Goal: Transaction & Acquisition: Purchase product/service

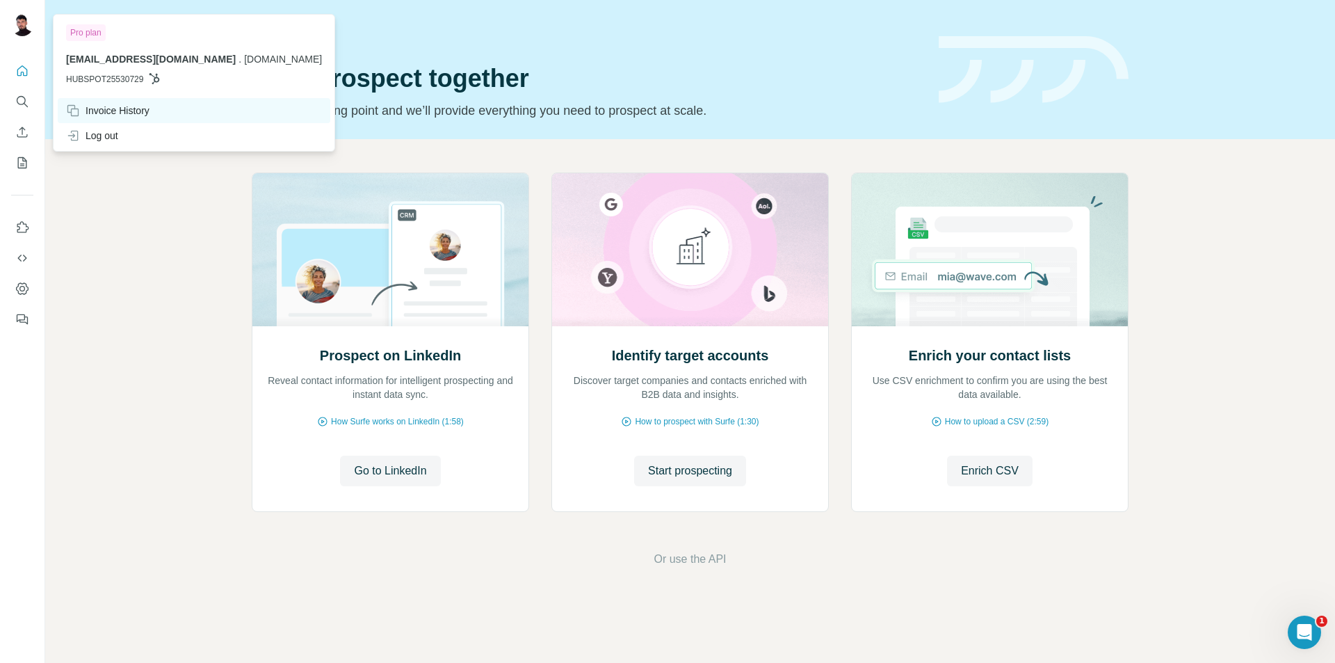
click at [99, 113] on div "Invoice History" at bounding box center [107, 111] width 83 height 14
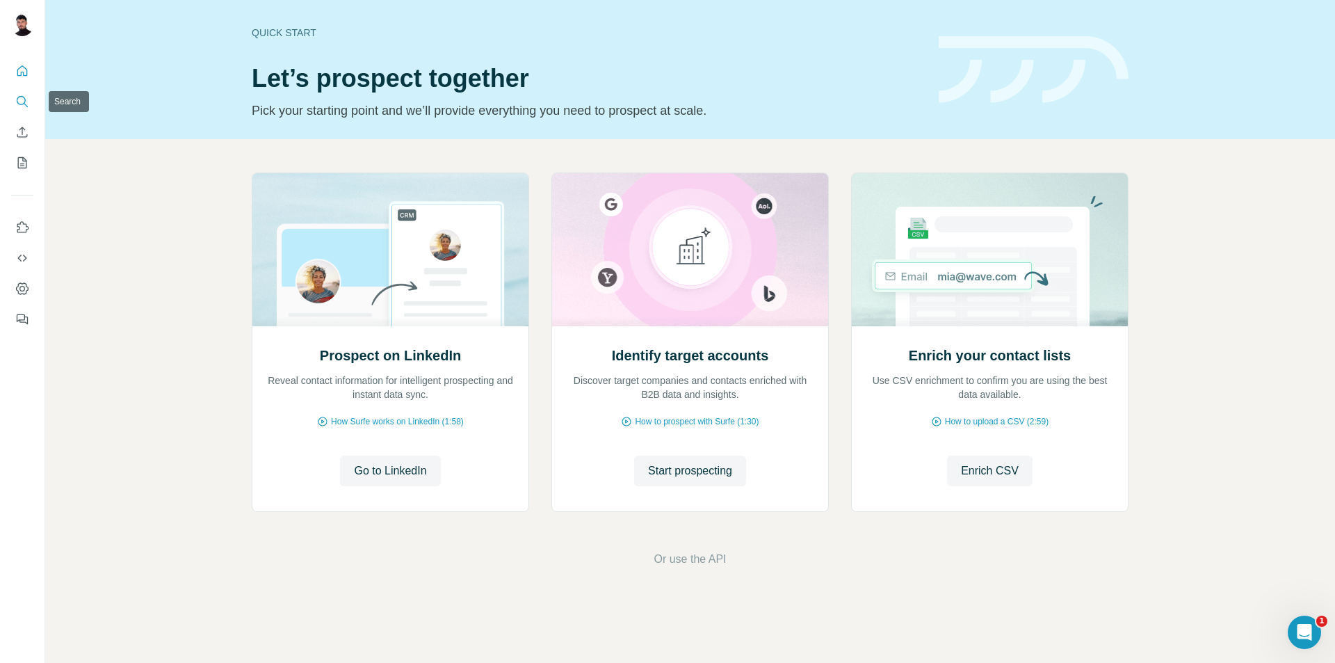
click at [20, 107] on icon "Search" at bounding box center [22, 102] width 14 height 14
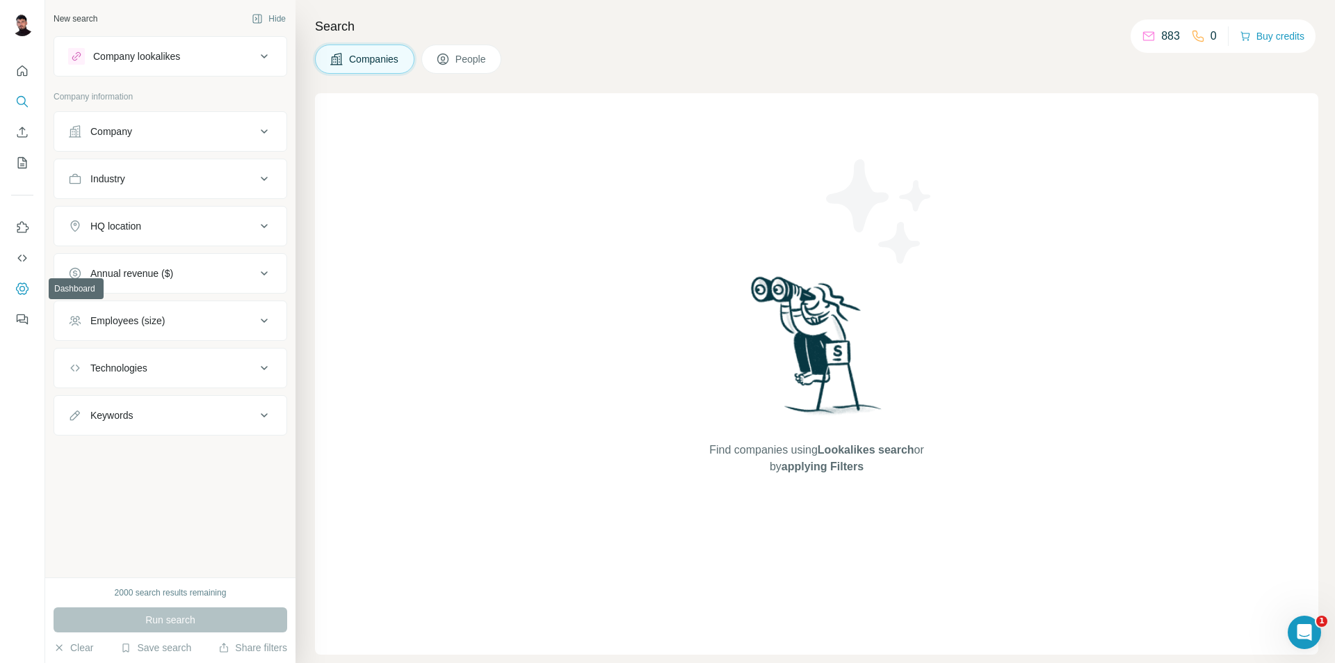
click at [24, 291] on icon "Dashboard" at bounding box center [22, 289] width 14 height 14
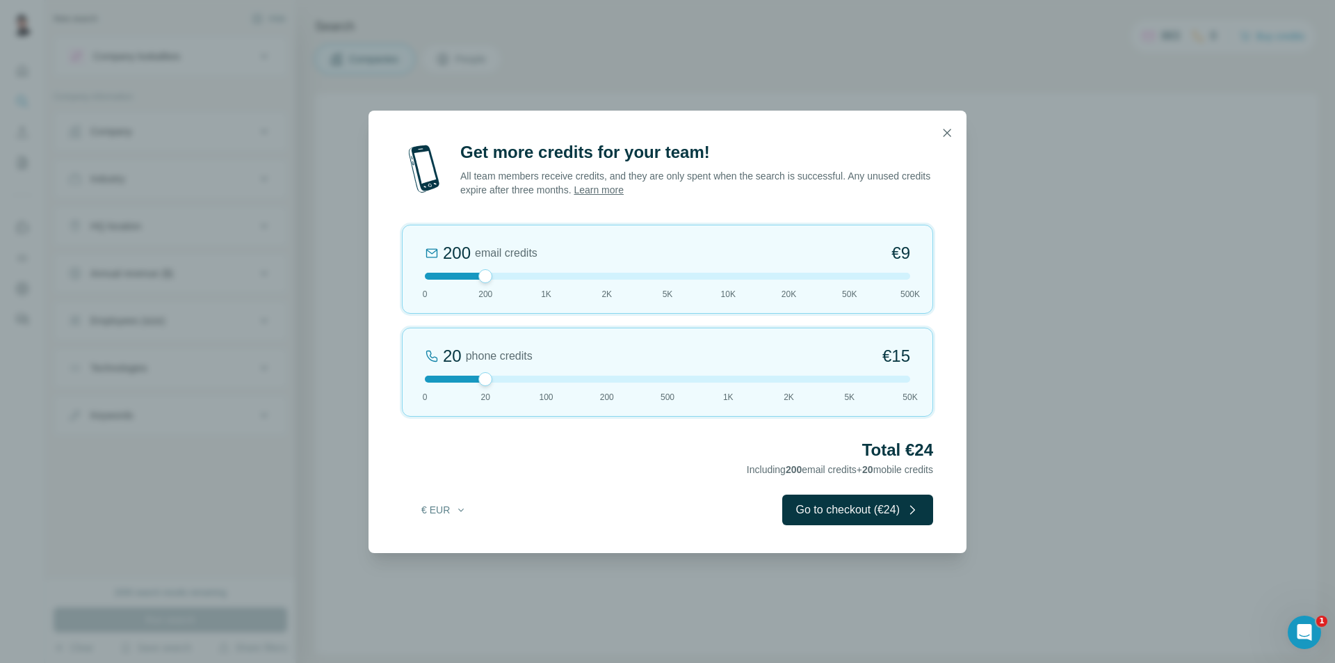
click at [947, 147] on div at bounding box center [667, 133] width 598 height 44
click at [948, 142] on button "button" at bounding box center [947, 133] width 28 height 28
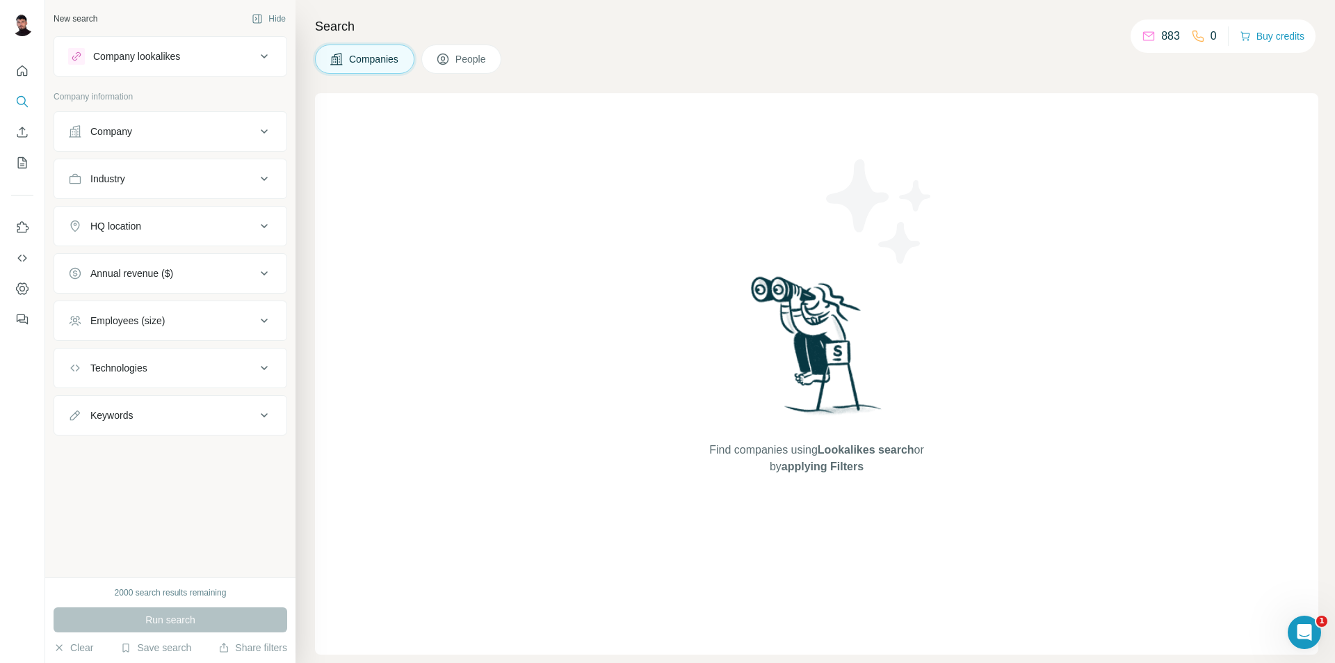
click at [984, 56] on div "Companies People" at bounding box center [816, 58] width 1003 height 29
click at [1263, 43] on button "Buy credits" at bounding box center [1272, 35] width 65 height 19
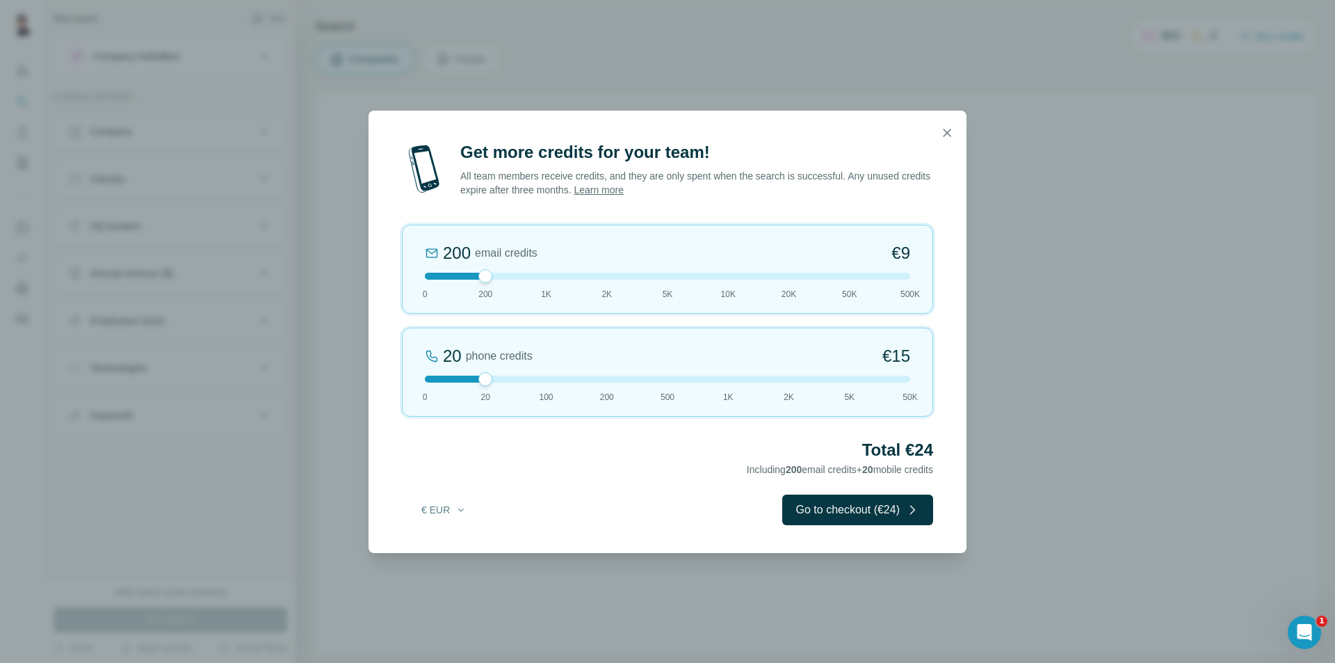
click at [458, 660] on div "Get more credits for your team! All team members receive credits, and they are …" at bounding box center [667, 331] width 1335 height 663
